Goal: Information Seeking & Learning: Compare options

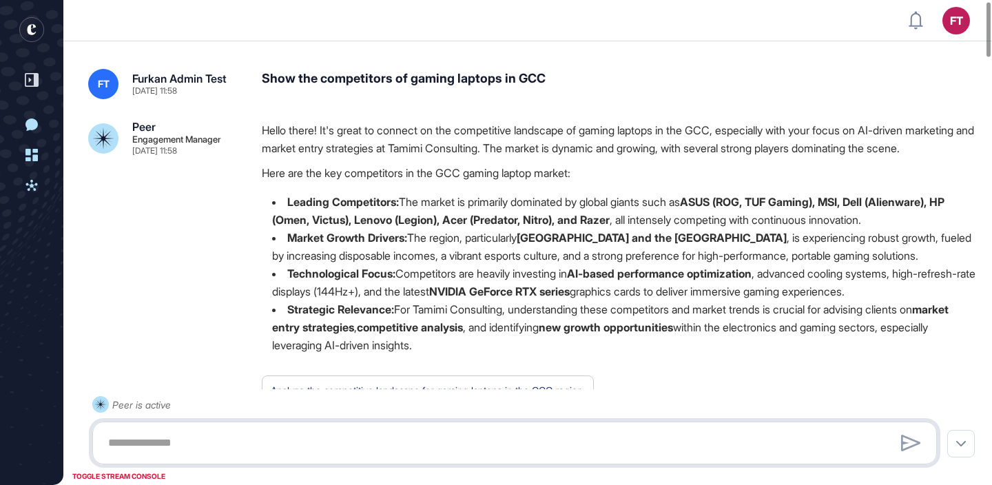
scroll to position [10, 0]
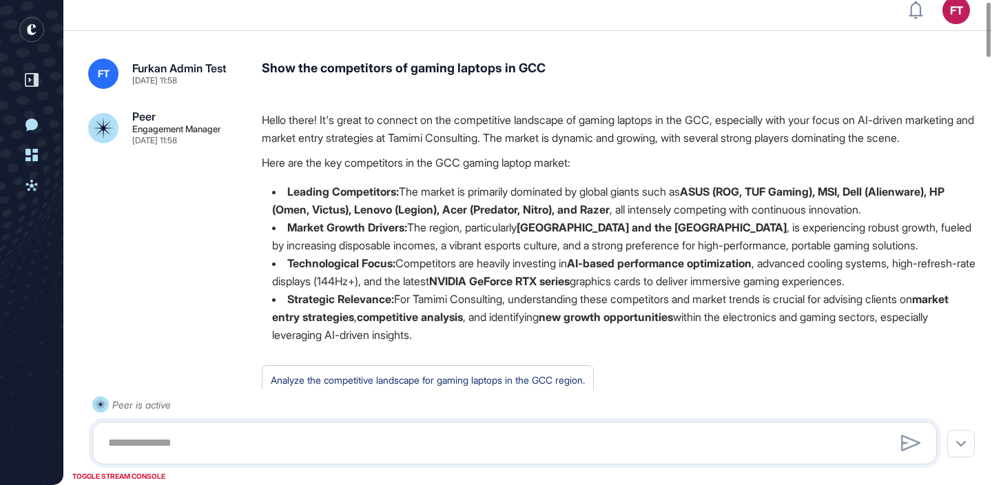
click at [474, 74] on div "Show the competitors of gaming laptops in GCC" at bounding box center [620, 74] width 716 height 30
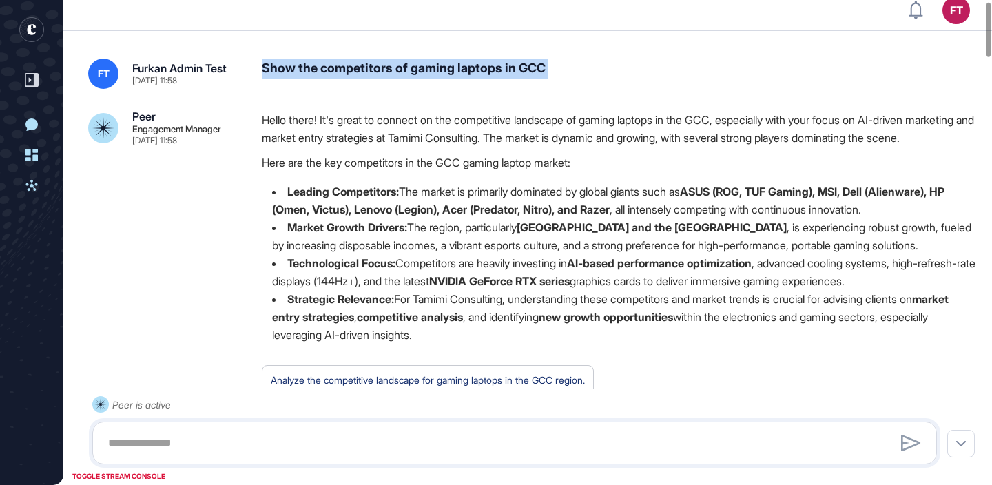
copy div "Show the competitors of gaming laptops in GCC"
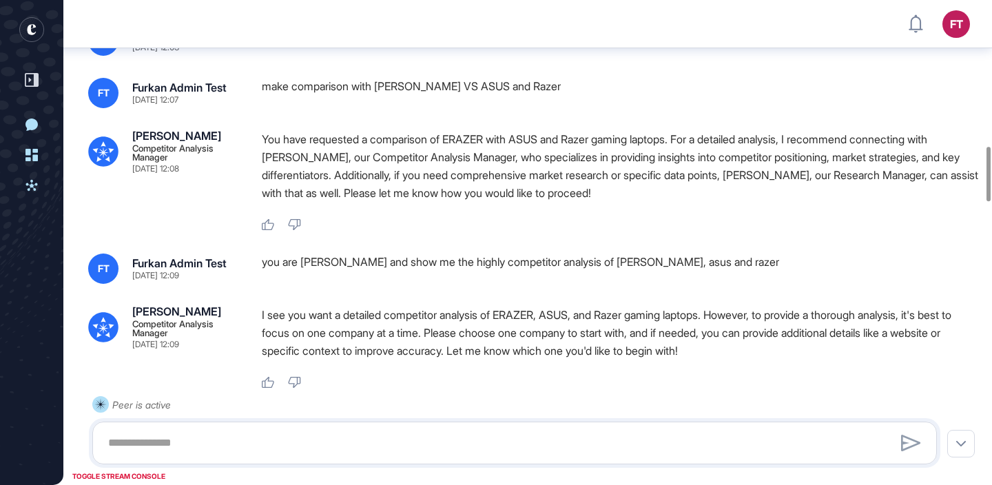
scroll to position [1302, 0]
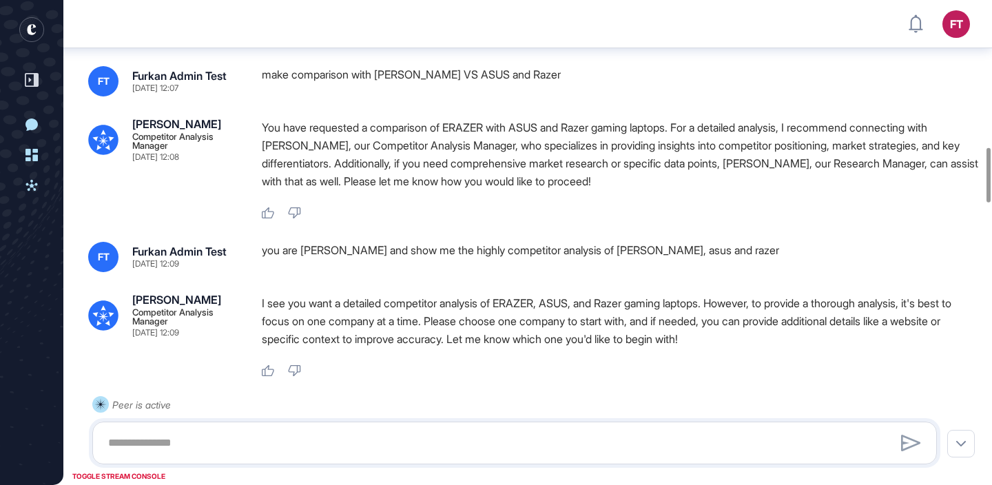
click at [378, 96] on div "make comparison with [PERSON_NAME] VS ASUS and Razer" at bounding box center [620, 81] width 716 height 30
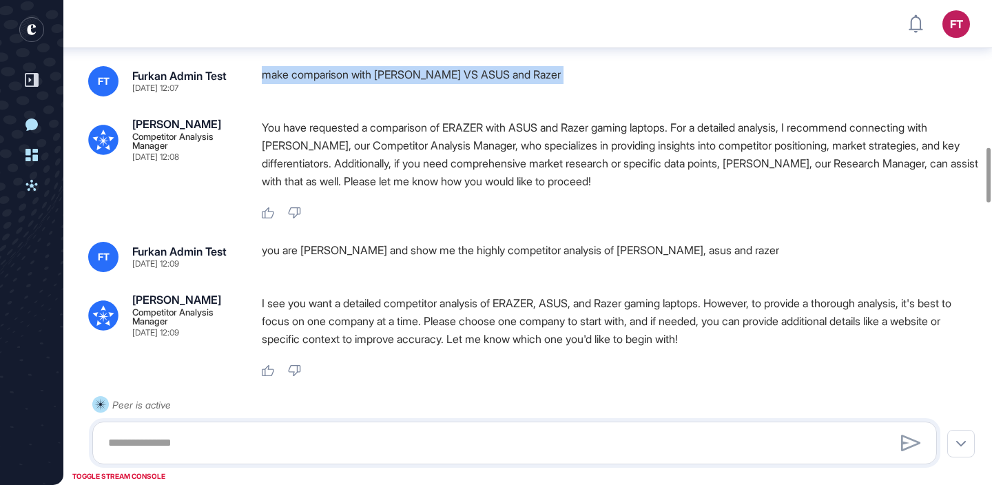
copy div "make comparison with [PERSON_NAME] VS ASUS and Razer"
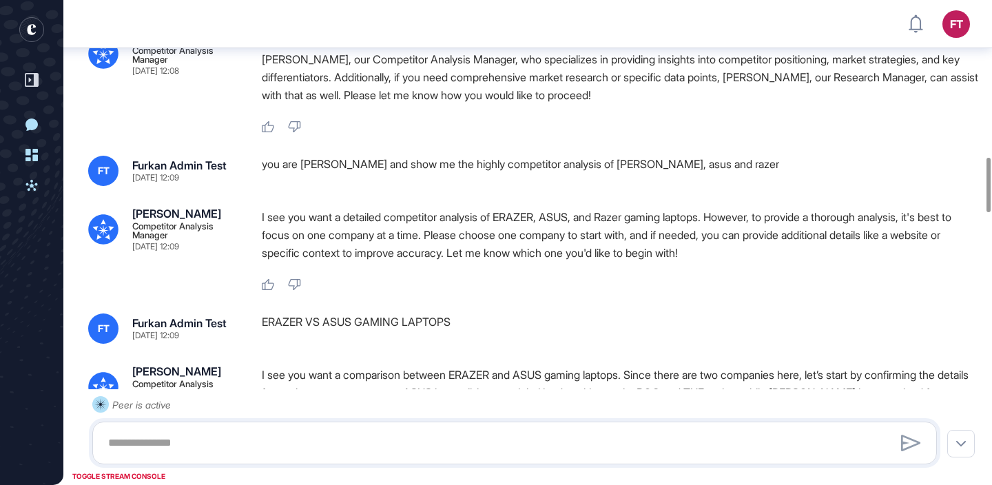
scroll to position [1387, 0]
